Goal: Find specific page/section

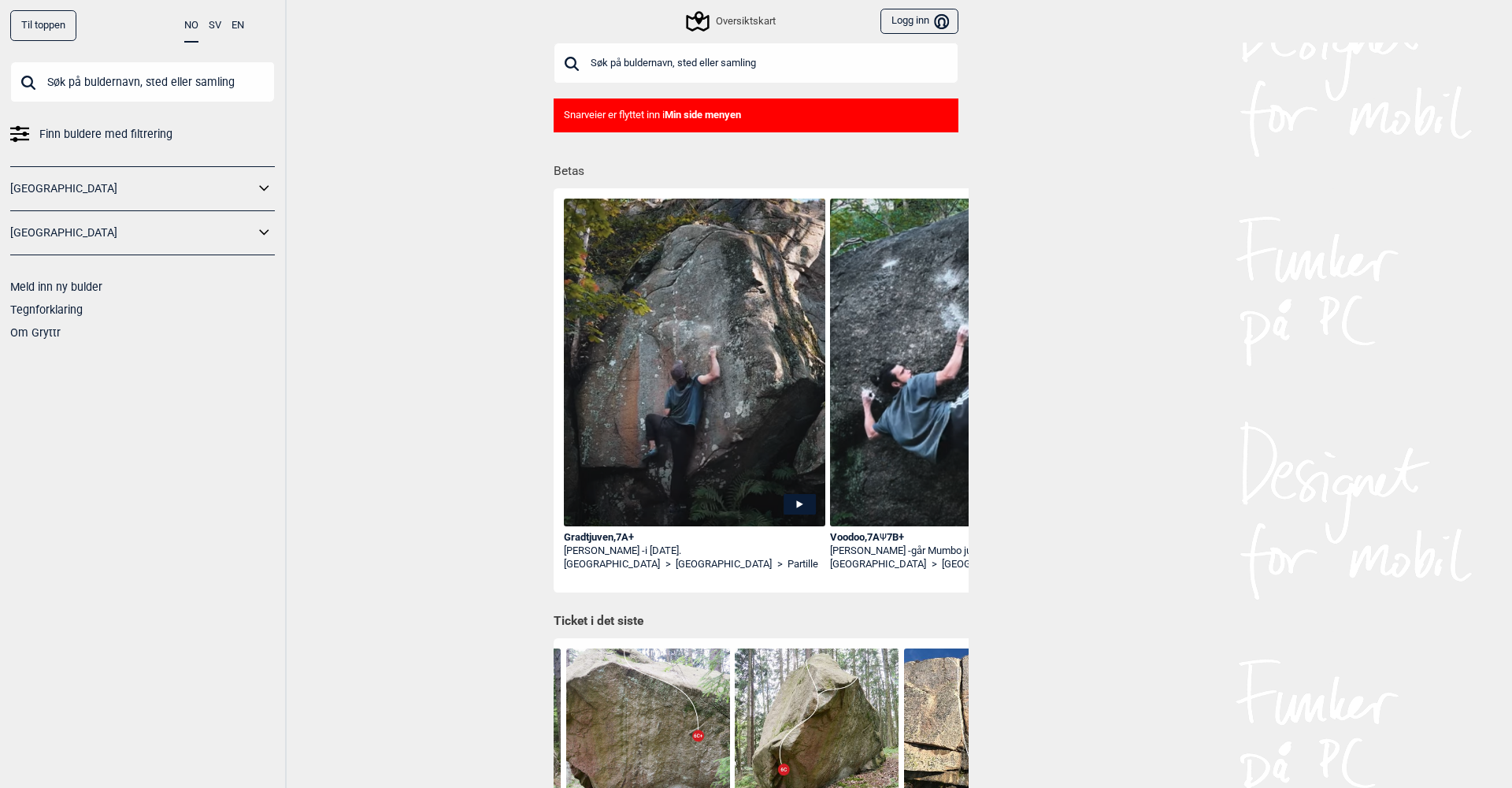
click at [667, 48] on input "text" at bounding box center [756, 63] width 405 height 41
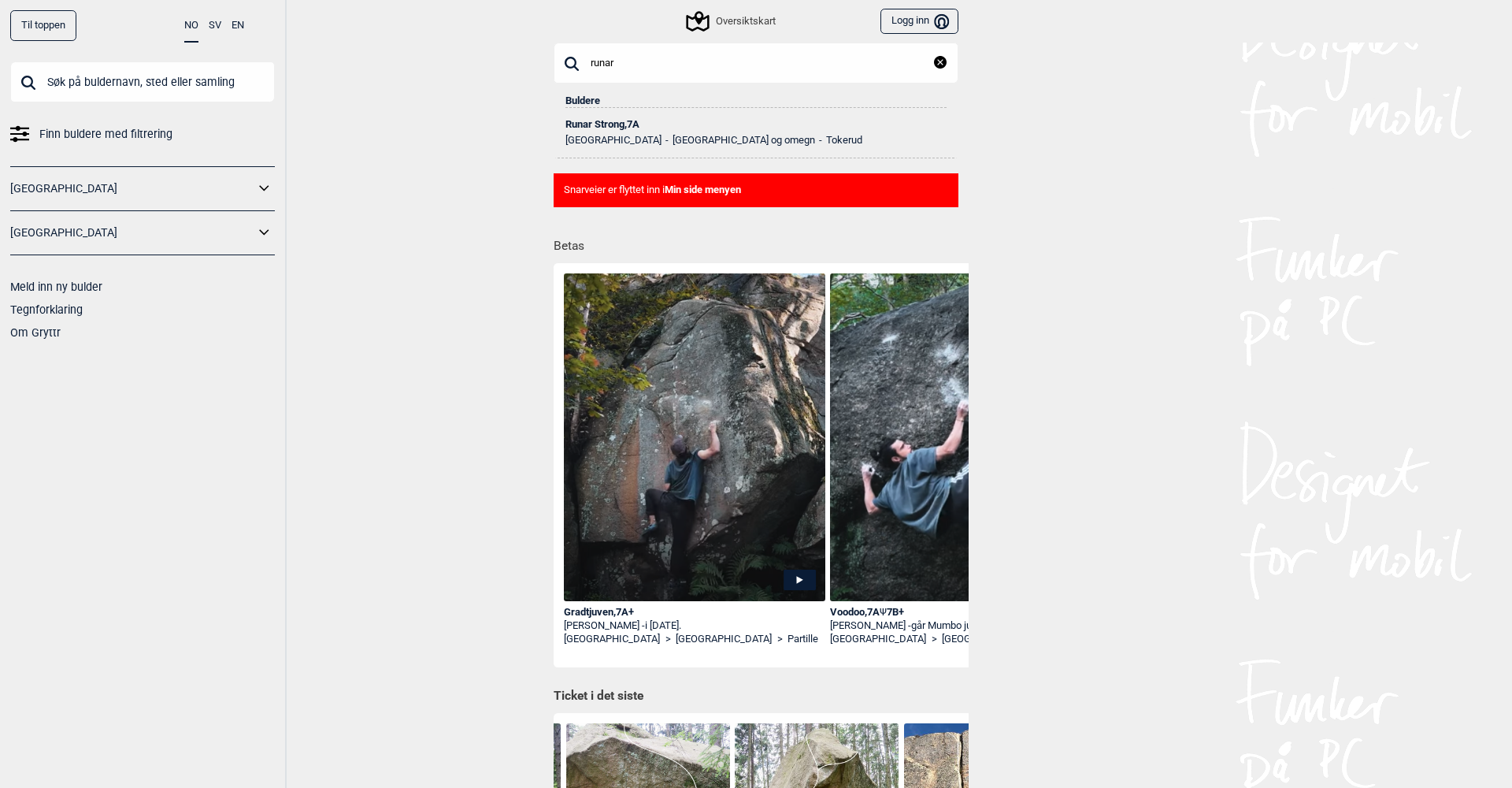
type input "runar"
click at [627, 123] on div "[PERSON_NAME] , 7A" at bounding box center [756, 124] width 381 height 11
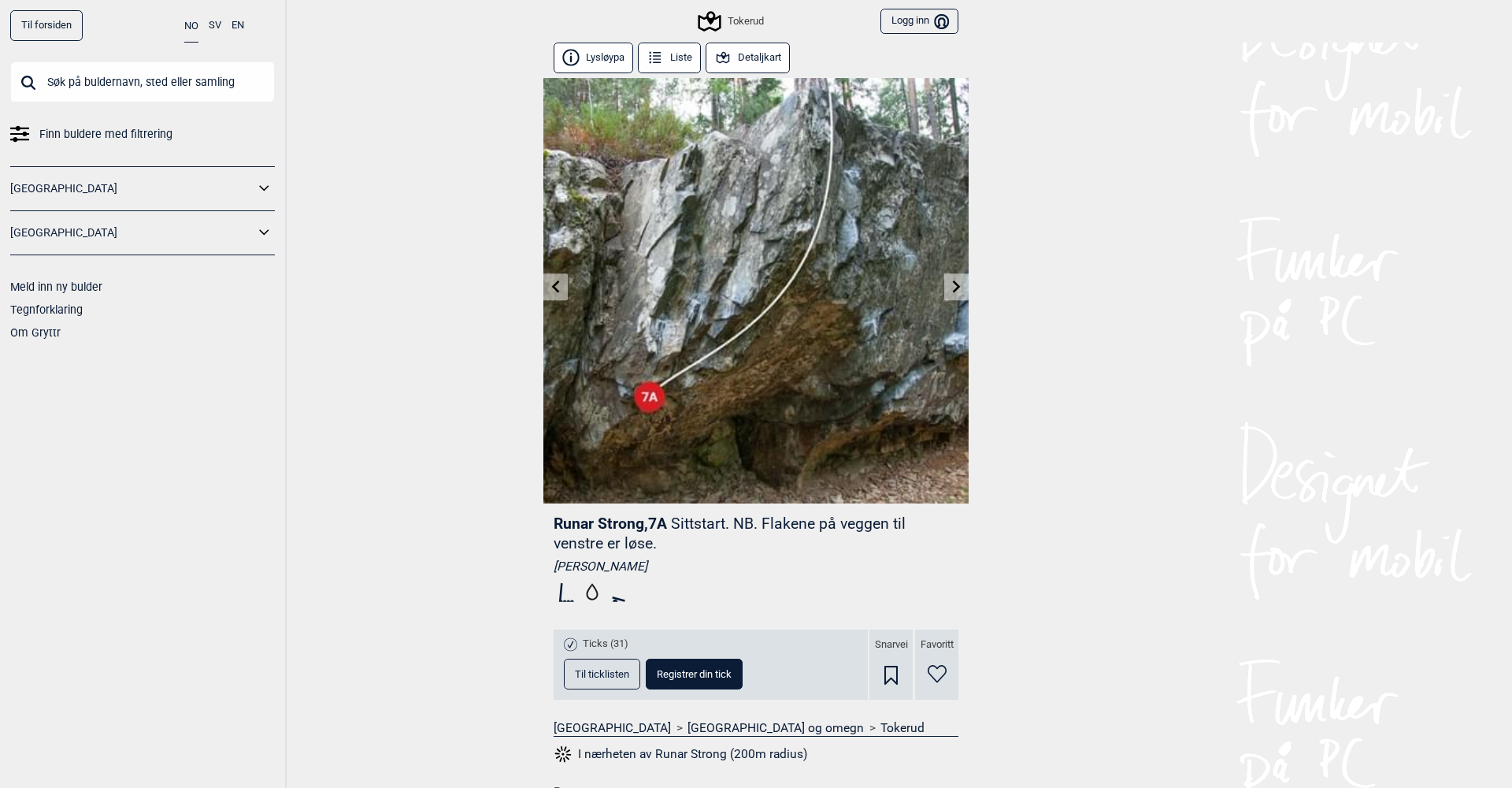
click at [622, 664] on button "Til ticklisten" at bounding box center [602, 674] width 77 height 30
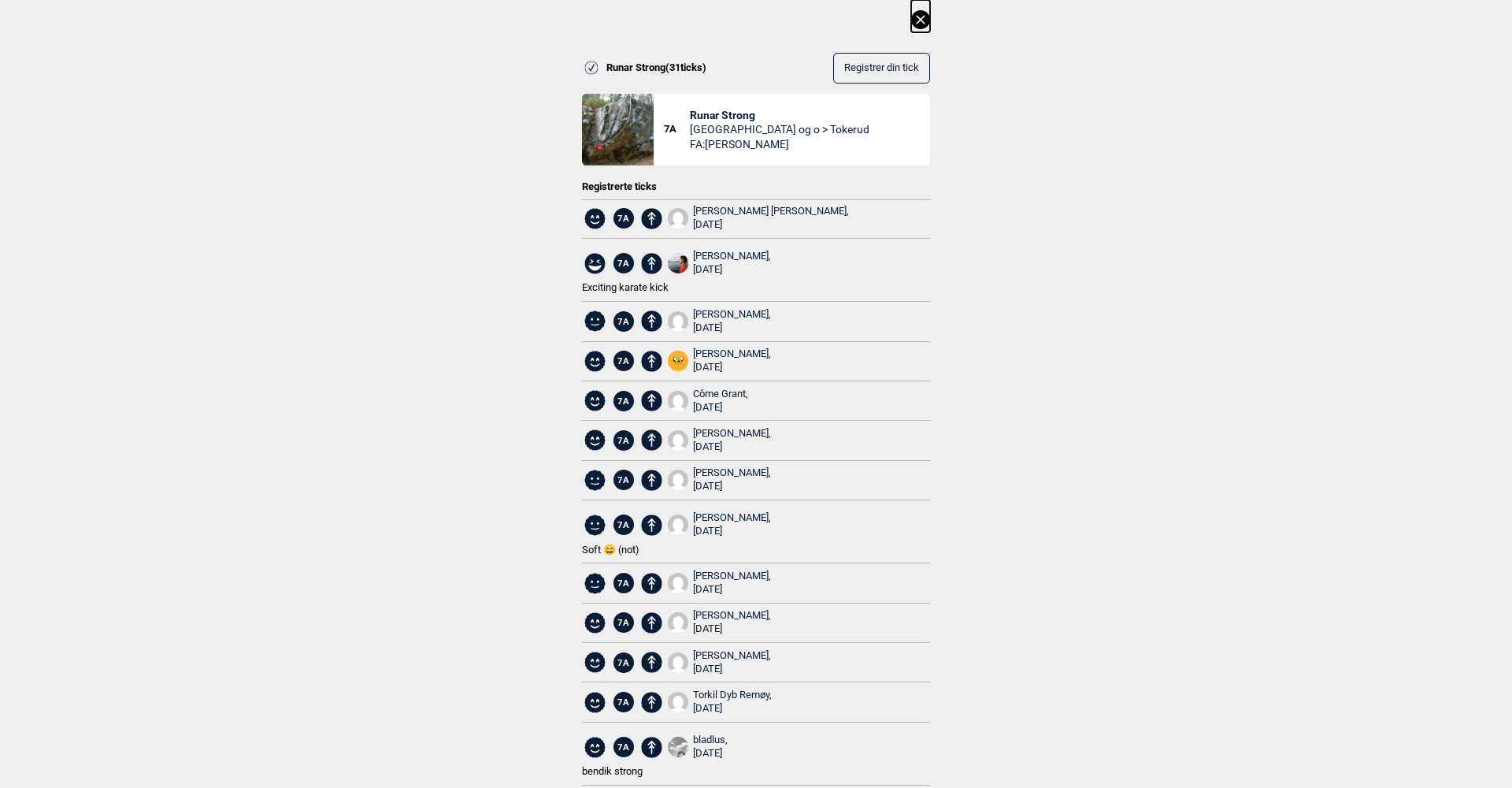
click at [925, 19] on icon at bounding box center [920, 19] width 19 height 19
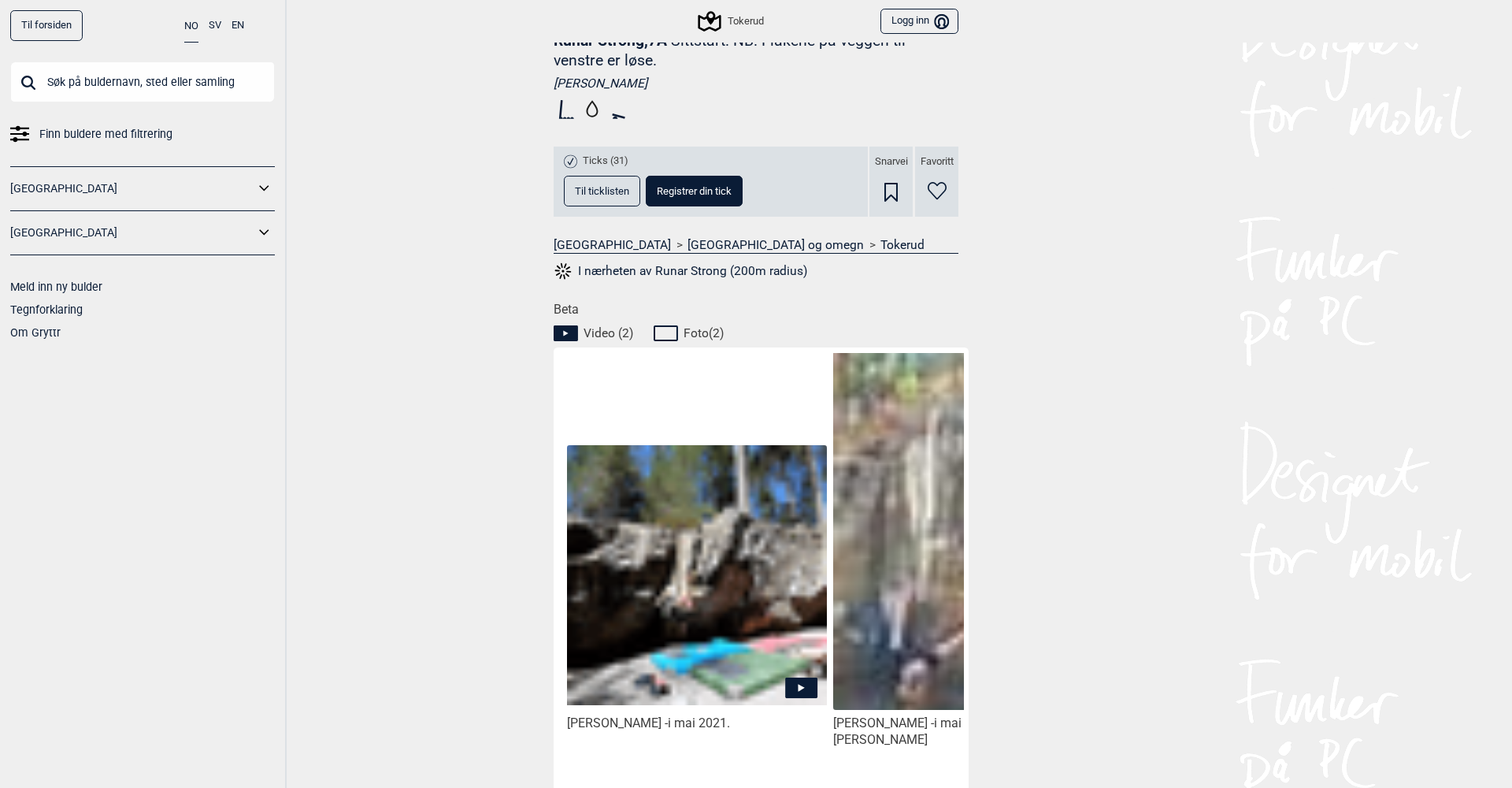
scroll to position [513, 0]
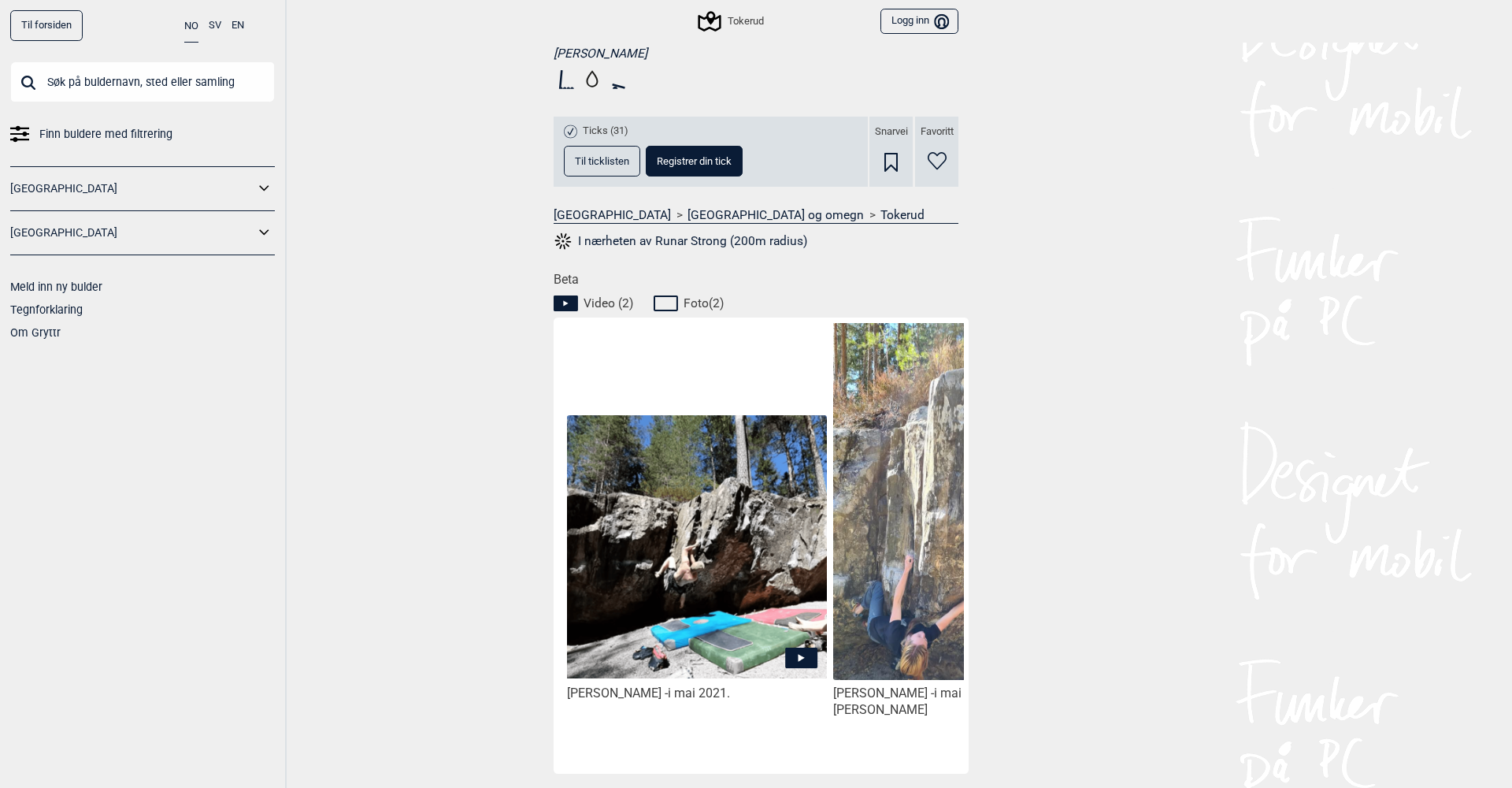
click at [803, 650] on icon at bounding box center [801, 658] width 32 height 21
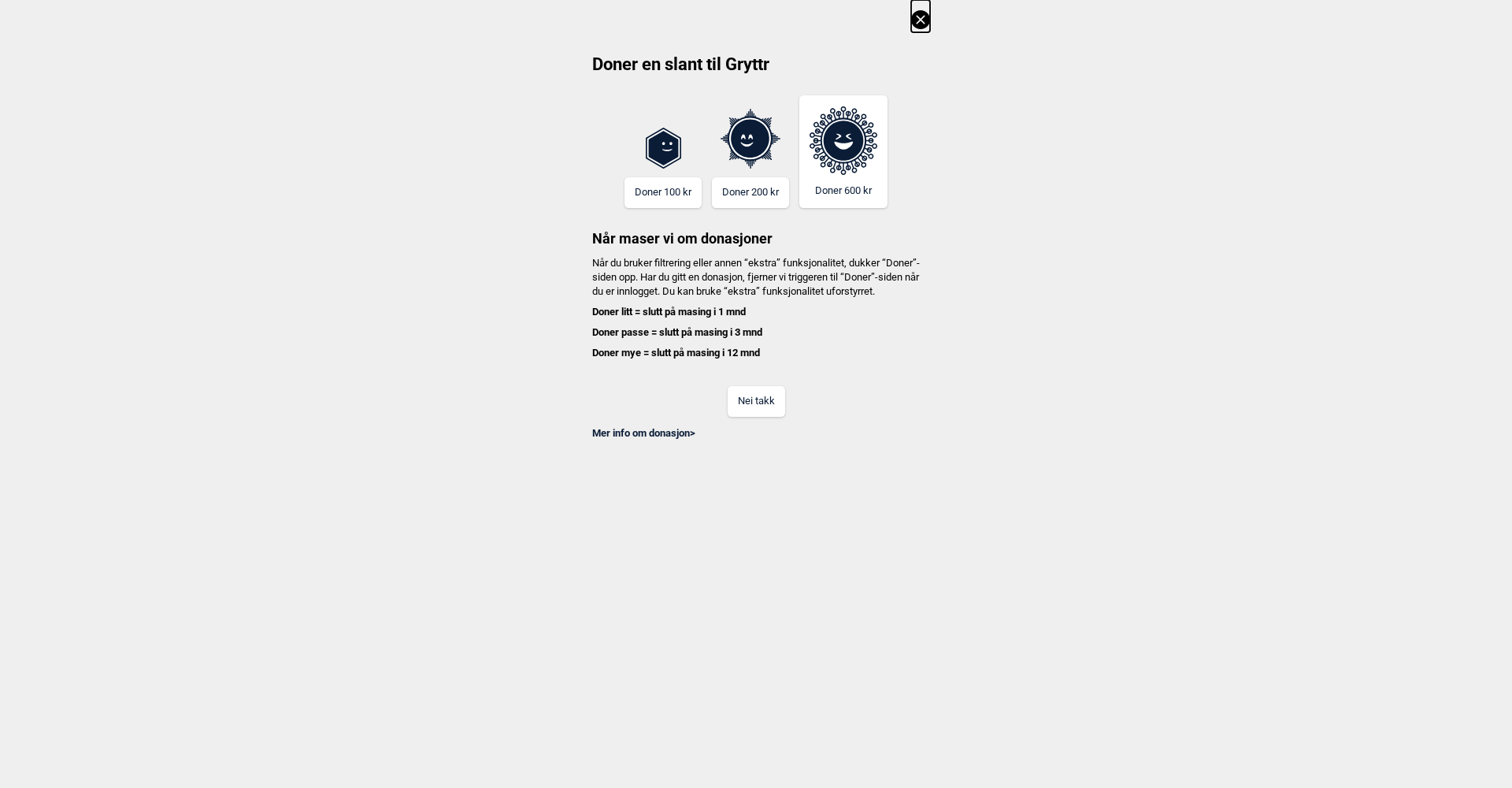
click at [759, 404] on button "Nei takk" at bounding box center [756, 401] width 57 height 30
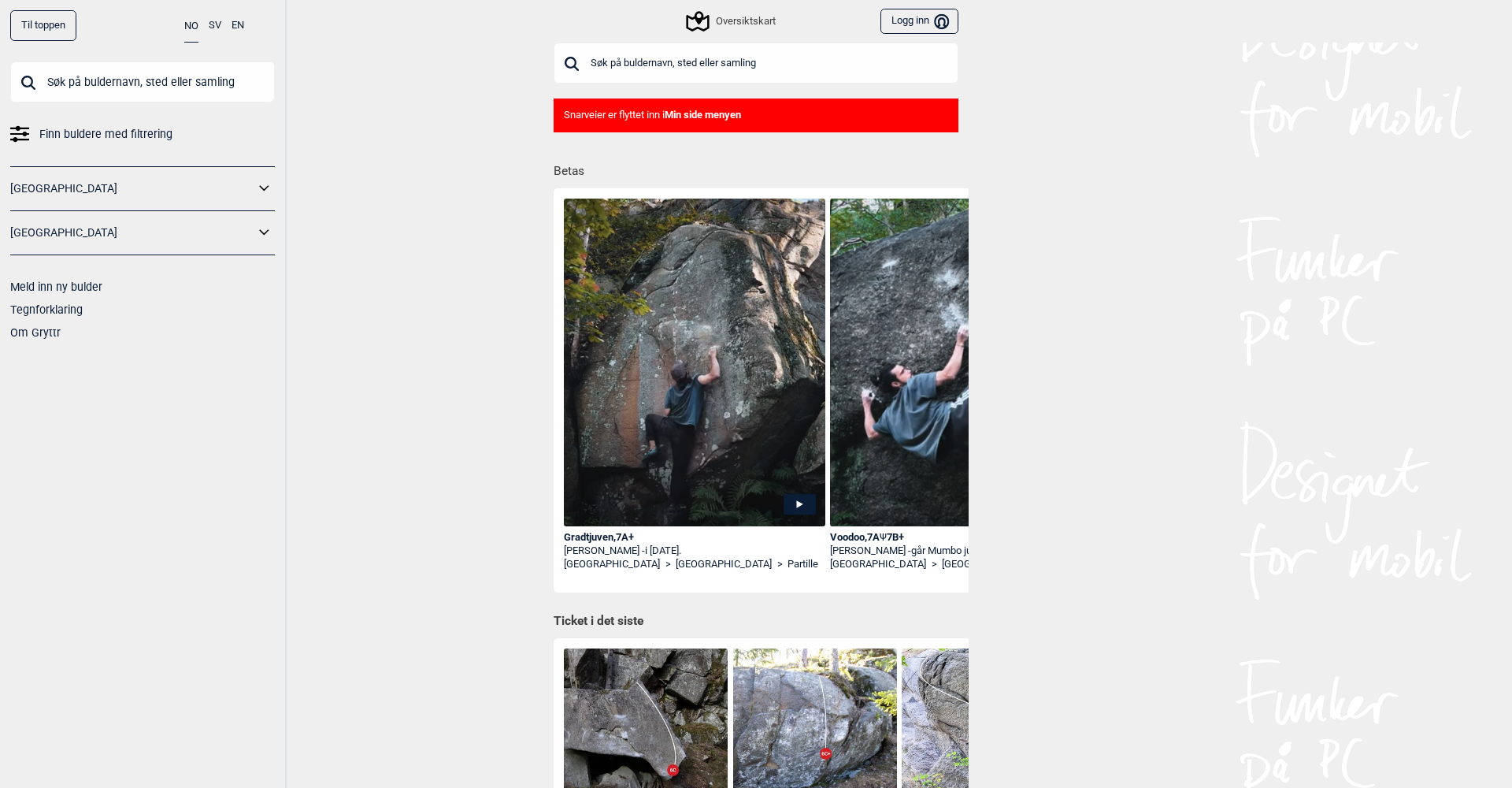
click at [799, 503] on icon at bounding box center [798, 505] width 6 height 8
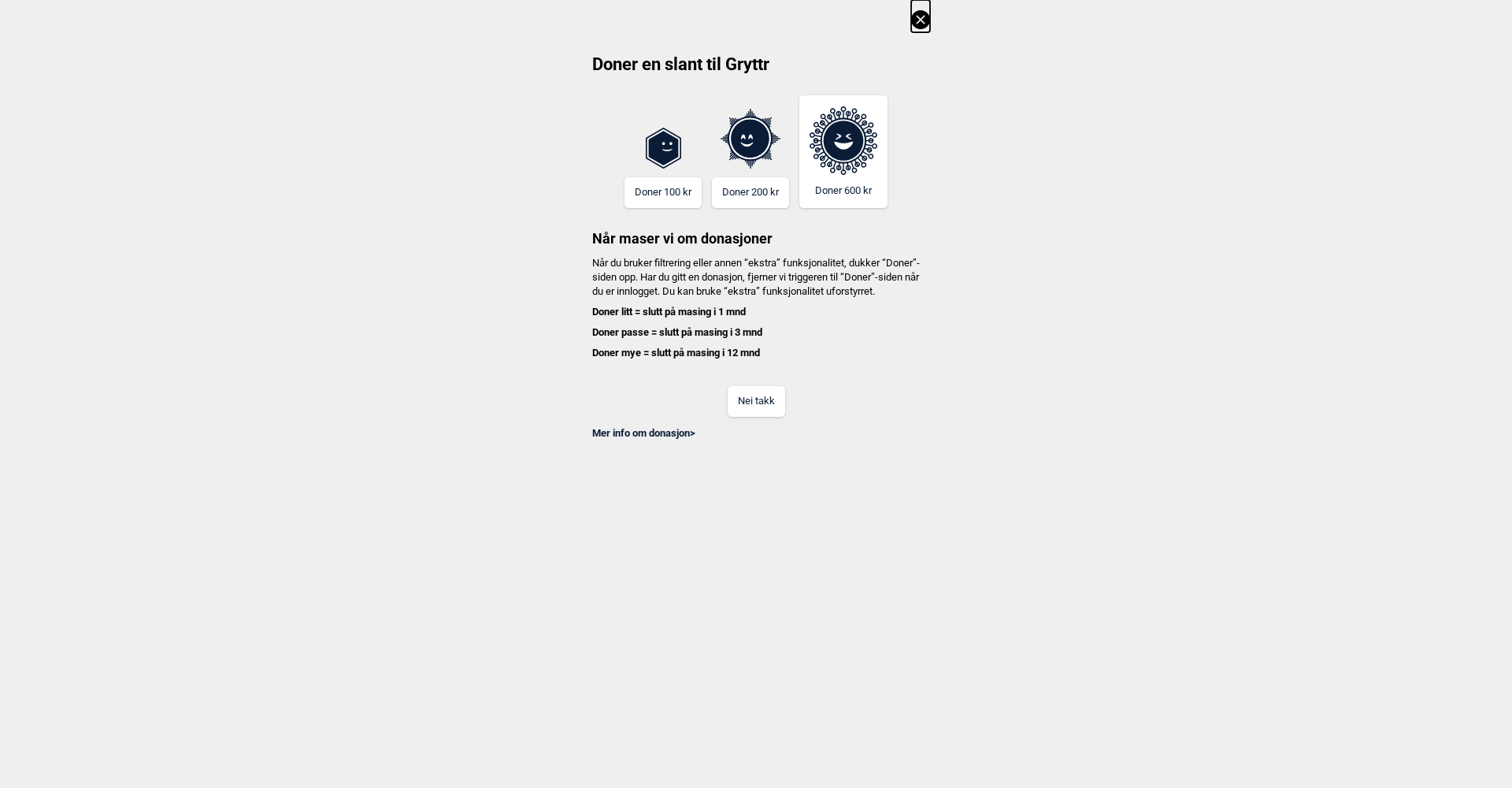
click at [762, 416] on button "Nei takk" at bounding box center [756, 401] width 57 height 30
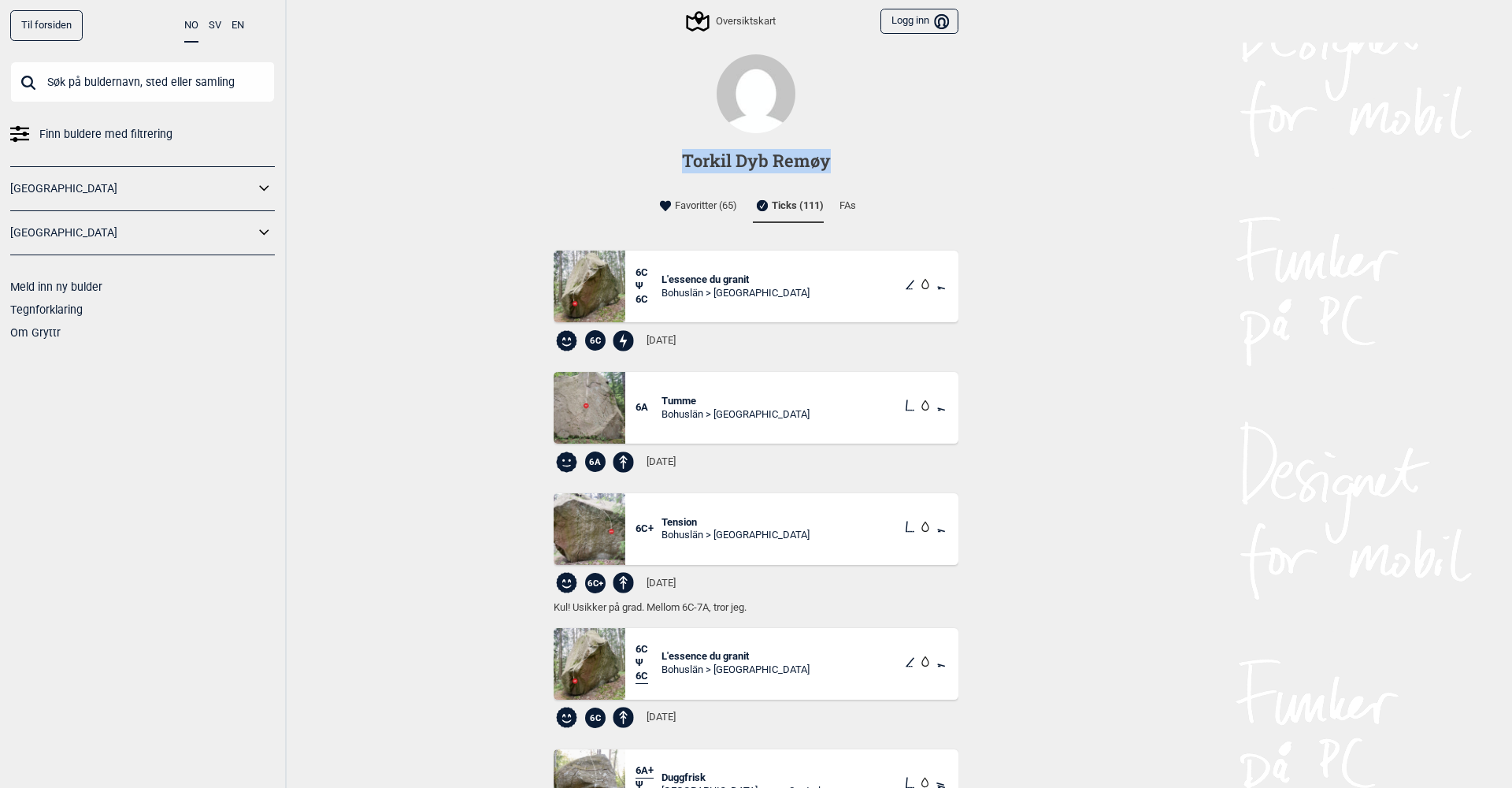
drag, startPoint x: 681, startPoint y: 163, endPoint x: 830, endPoint y: 160, distance: 149.0
click at [830, 160] on h1 "Torkil Dyb Remøy" at bounding box center [756, 161] width 425 height 24
